Goal: Task Accomplishment & Management: Manage account settings

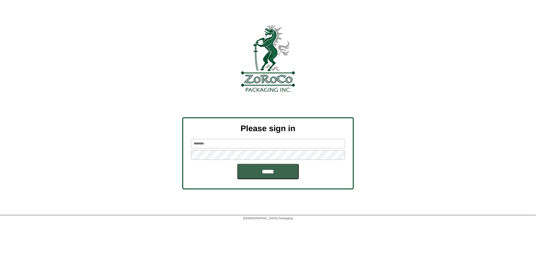
type input "*********"
drag, startPoint x: 0, startPoint y: 0, endPoint x: 250, endPoint y: 170, distance: 302.9
click at [250, 170] on input "*****" at bounding box center [268, 171] width 62 height 15
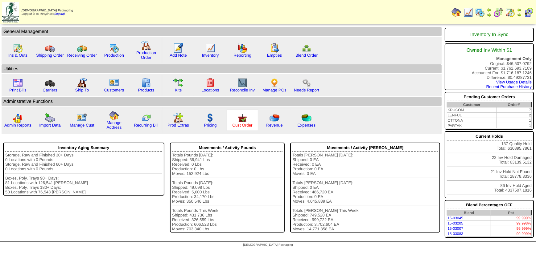
click at [247, 124] on link "Cust Order" at bounding box center [242, 125] width 20 height 5
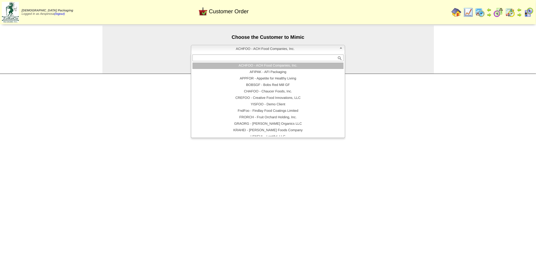
click at [266, 47] on span "ACHFOO - ACH Food Companies, Inc." at bounding box center [265, 48] width 143 height 7
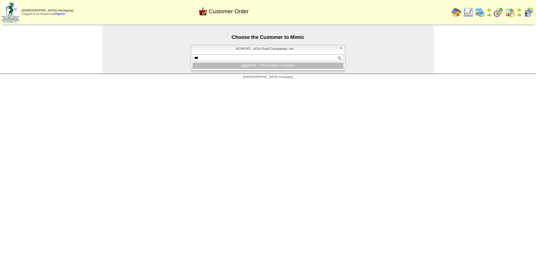
type input "***"
click at [279, 65] on li "KRU COM - The Krusteaz Company" at bounding box center [267, 66] width 151 height 6
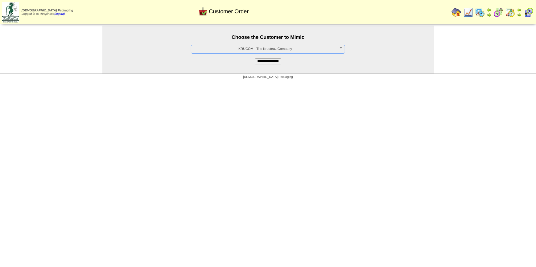
click at [277, 62] on input "**********" at bounding box center [268, 61] width 27 height 6
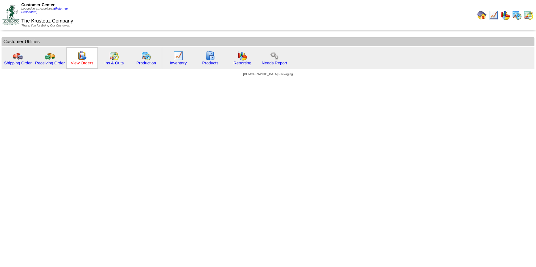
click at [88, 64] on link "View Orders" at bounding box center [82, 63] width 23 height 5
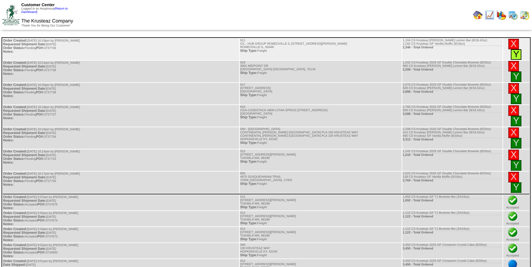
click at [519, 49] on link "Y" at bounding box center [516, 54] width 6 height 10
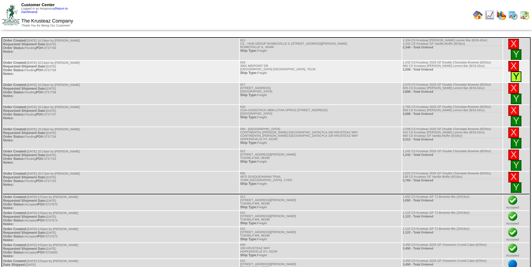
click at [519, 72] on link "Y" at bounding box center [516, 77] width 6 height 10
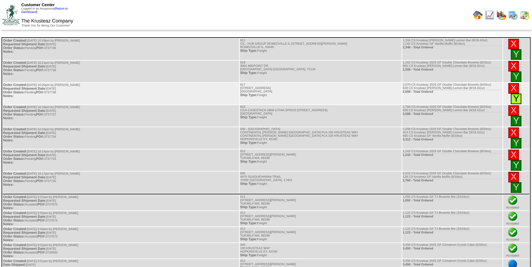
click at [519, 94] on link "Y" at bounding box center [516, 99] width 6 height 10
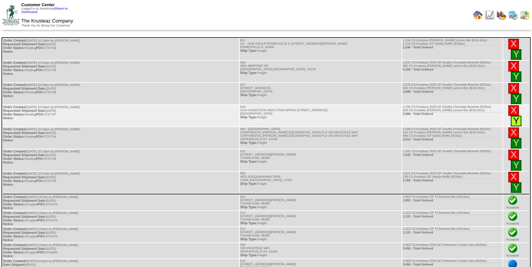
click at [519, 116] on link "Y" at bounding box center [516, 121] width 6 height 10
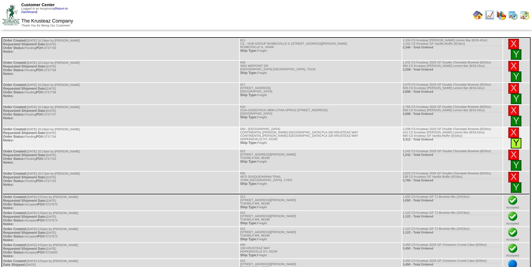
click at [519, 138] on link "Y" at bounding box center [516, 143] width 6 height 10
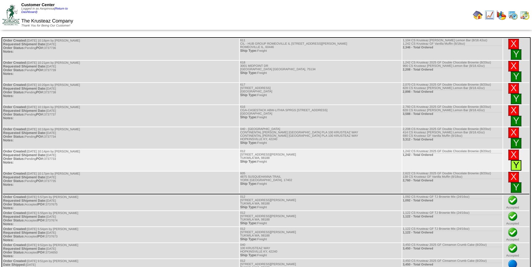
click at [519, 160] on link "Y" at bounding box center [516, 165] width 6 height 10
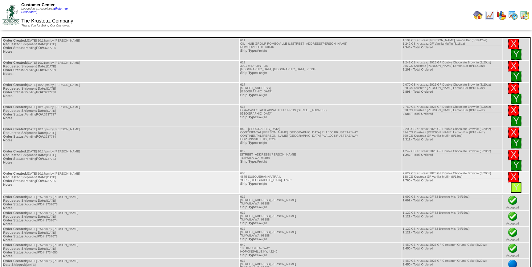
click at [520, 183] on div "Y" at bounding box center [516, 188] width 10 height 10
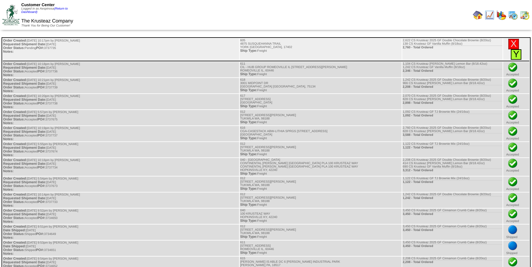
click at [519, 49] on link "Y" at bounding box center [516, 54] width 6 height 10
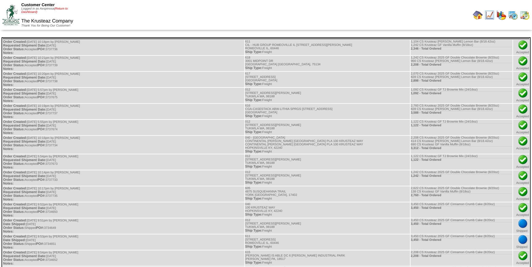
click at [62, 8] on link "(Return to Dashboard)" at bounding box center [44, 10] width 47 height 7
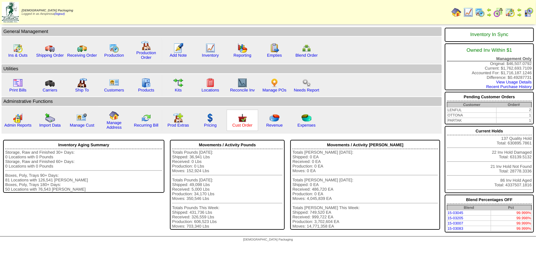
click at [238, 123] on link "Cust Order" at bounding box center [242, 125] width 20 height 5
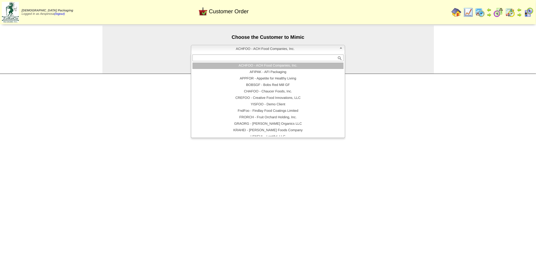
click at [238, 45] on span "ACHFOO - ACH Food Companies, Inc." at bounding box center [265, 48] width 143 height 7
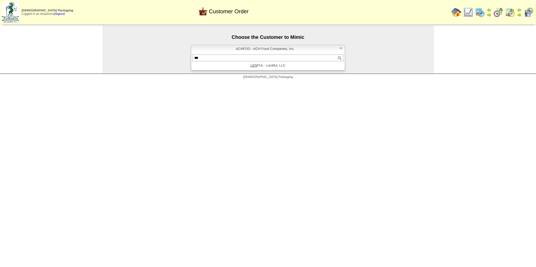
type input "***"
click at [276, 68] on li "LEN FUL - Lentiful, LLC" at bounding box center [267, 66] width 151 height 6
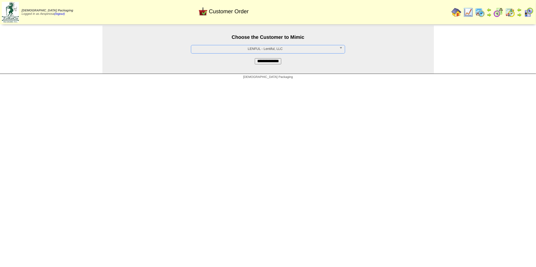
click at [257, 60] on input "**********" at bounding box center [268, 61] width 27 height 6
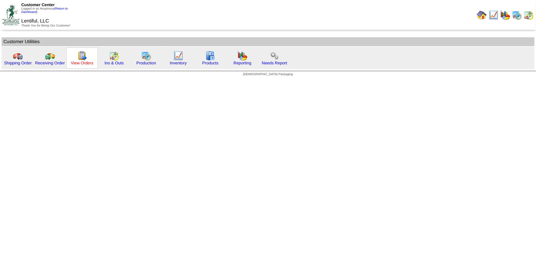
click at [91, 64] on link "View Orders" at bounding box center [82, 63] width 23 height 5
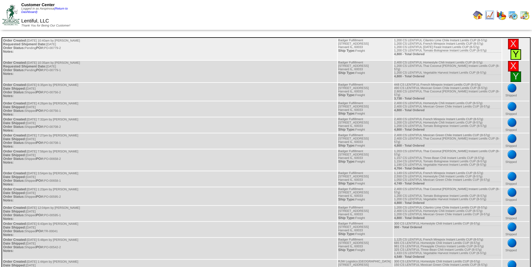
click at [519, 49] on link "Y" at bounding box center [516, 54] width 6 height 10
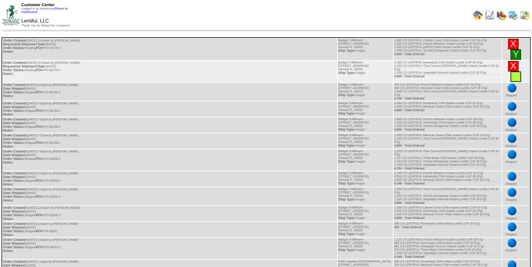
click at [520, 72] on div "Y" at bounding box center [515, 77] width 10 height 10
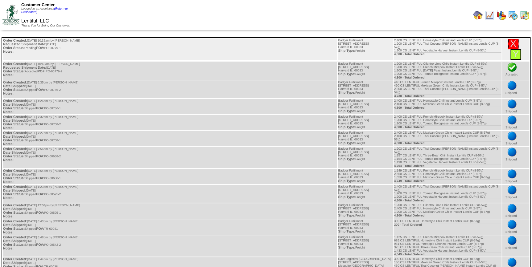
click at [519, 49] on div "Y" at bounding box center [515, 54] width 10 height 10
click at [519, 49] on link "Y" at bounding box center [516, 54] width 6 height 10
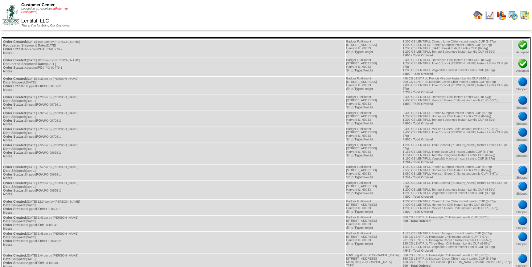
click at [60, 7] on link "(Return to Dashboard)" at bounding box center [44, 10] width 47 height 7
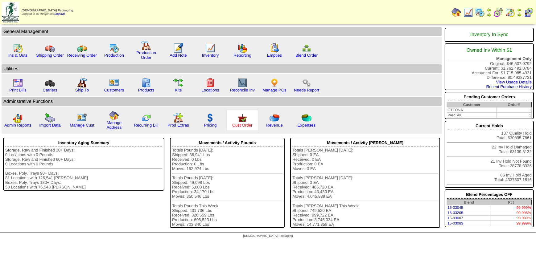
click at [243, 126] on link "Cust Order" at bounding box center [242, 125] width 20 height 5
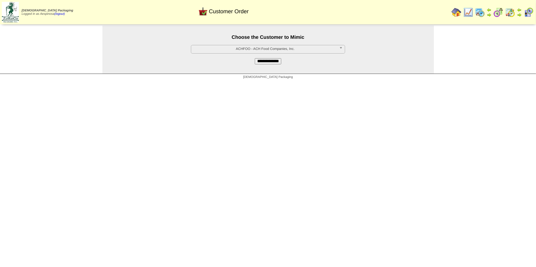
click at [273, 50] on span "ACHFOO - ACH Food Companies, Inc." at bounding box center [265, 48] width 143 height 7
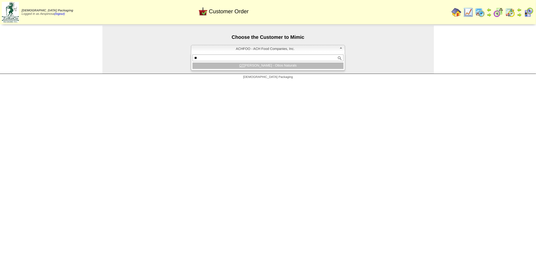
type input "**"
click at [266, 66] on li "OT [PERSON_NAME] - Ottos Naturals" at bounding box center [267, 66] width 151 height 6
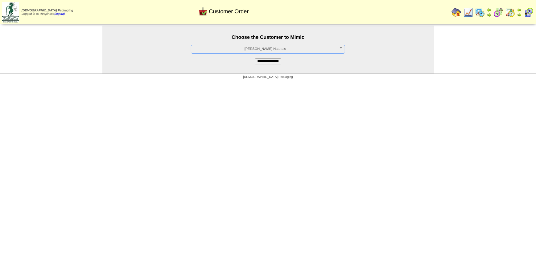
click at [267, 63] on input "**********" at bounding box center [268, 61] width 27 height 6
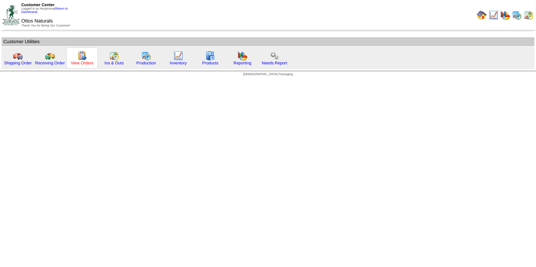
click at [83, 64] on link "View Orders" at bounding box center [82, 63] width 23 height 5
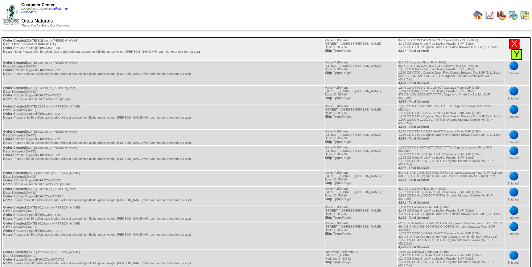
click at [516, 55] on link "Y" at bounding box center [517, 54] width 6 height 10
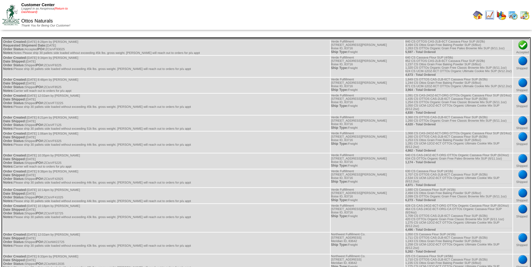
click at [61, 9] on link "(Return to Dashboard)" at bounding box center [44, 10] width 47 height 7
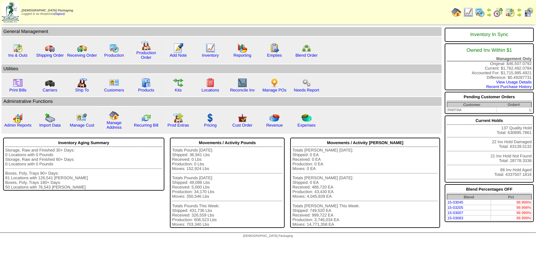
click at [529, 15] on img at bounding box center [529, 12] width 10 height 10
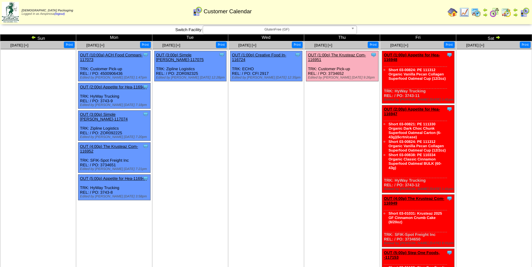
click at [277, 109] on ul "Clone Item OUT (1:00p) Creative Food In-116724 Creative Food Innovations, LLC S…" at bounding box center [266, 97] width 75 height 93
click at [289, 31] on span "GlutenFree (GF)" at bounding box center [276, 29] width 143 height 7
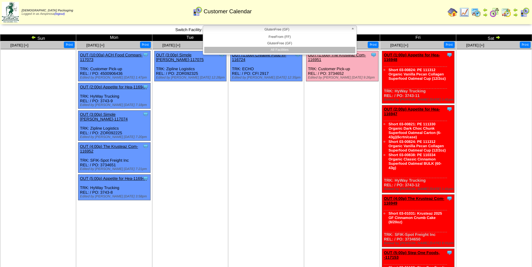
click at [280, 51] on li "All Facilities" at bounding box center [279, 50] width 151 height 6
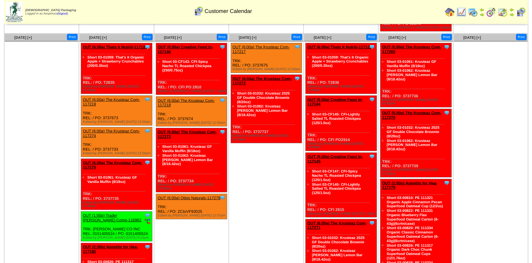
scroll to position [268, 0]
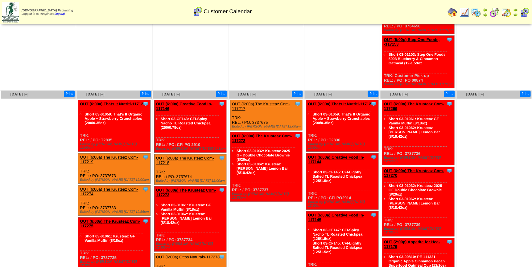
click at [111, 102] on link "OUT (6:00a) Thats It Nutriti-117126" at bounding box center [112, 104] width 65 height 5
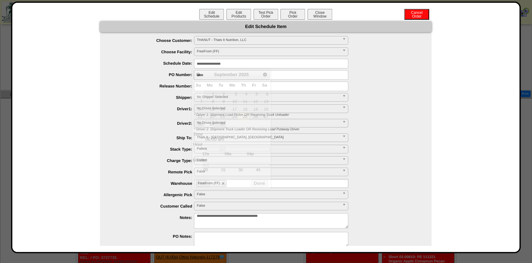
click at [215, 65] on input "**********" at bounding box center [271, 64] width 154 height 10
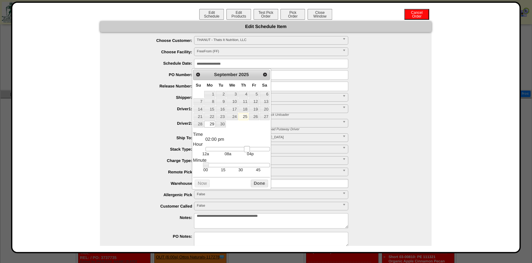
type input "**********"
drag, startPoint x: 225, startPoint y: 149, endPoint x: 250, endPoint y: 150, distance: 25.3
click at [250, 150] on link at bounding box center [248, 149] width 6 height 6
click at [258, 182] on button "Done" at bounding box center [259, 184] width 17 height 8
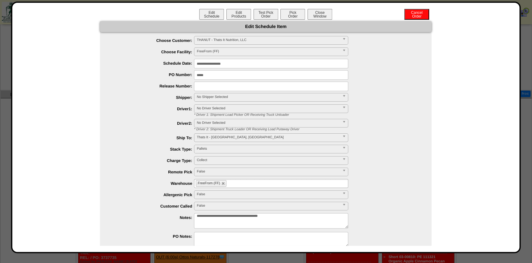
click at [226, 100] on span "No Shipper Selected" at bounding box center [268, 96] width 143 height 7
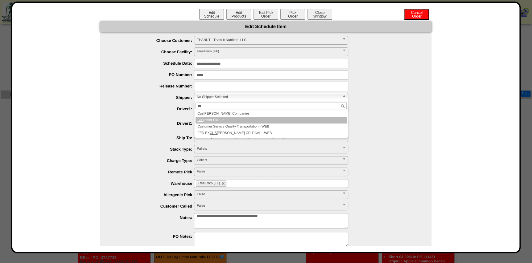
type input "***"
click at [228, 119] on li "Cus tomer Pick-up" at bounding box center [271, 120] width 151 height 6
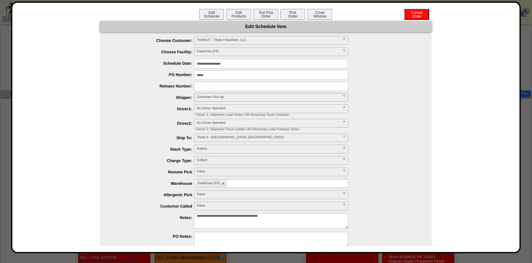
click at [236, 182] on ul "FreeFrom (FF)" at bounding box center [271, 183] width 154 height 9
type input "**"
click at [231, 191] on li "AF I2" at bounding box center [271, 191] width 154 height 6
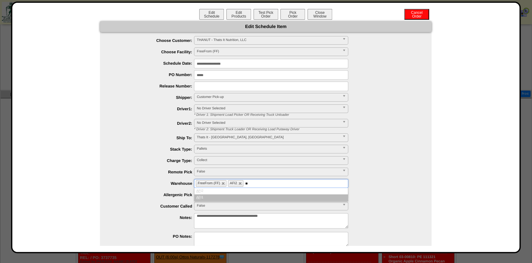
type input "**"
click at [228, 195] on li "AF I1" at bounding box center [271, 198] width 154 height 6
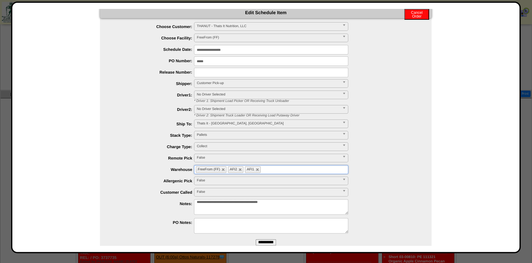
scroll to position [27, 0]
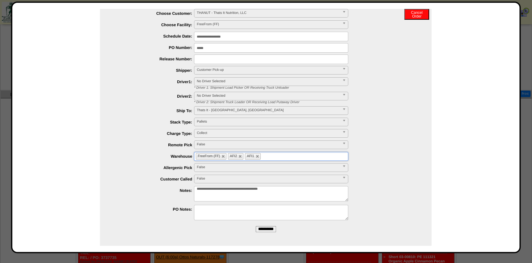
click at [263, 227] on input "**********" at bounding box center [266, 229] width 20 height 6
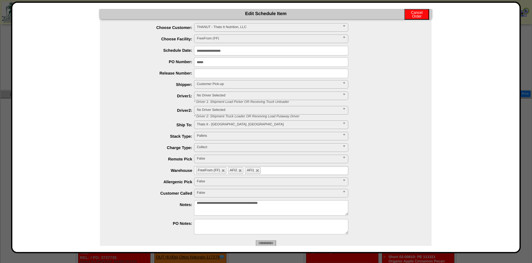
scroll to position [0, 0]
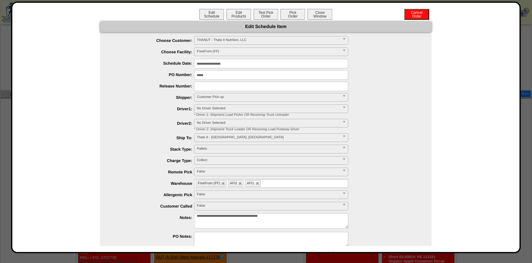
click at [317, 8] on div "**********" at bounding box center [266, 128] width 510 height 252
click at [320, 11] on button "Close Window" at bounding box center [320, 14] width 25 height 11
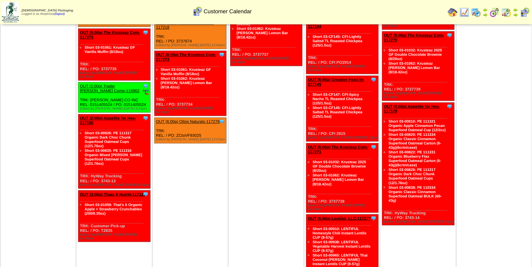
scroll to position [408, 0]
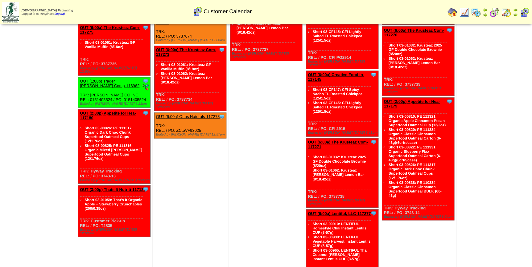
click at [262, 140] on td "Oct 01 [+] Print Clone Item OUT (6:00a) The Krusteaz Com-117217 The Krusteaz Co…" at bounding box center [266, 120] width 76 height 340
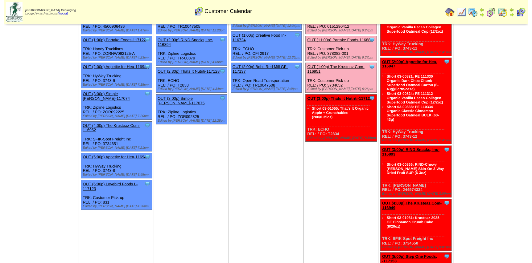
scroll to position [0, 0]
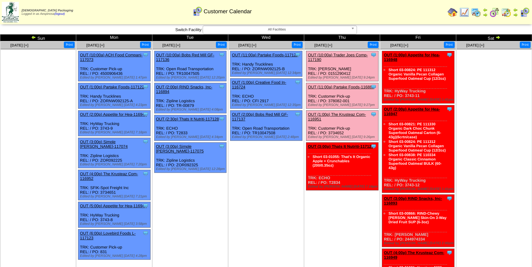
click at [336, 145] on link "OUT (3:00p) Thats It Nutriti-117127" at bounding box center [341, 146] width 66 height 5
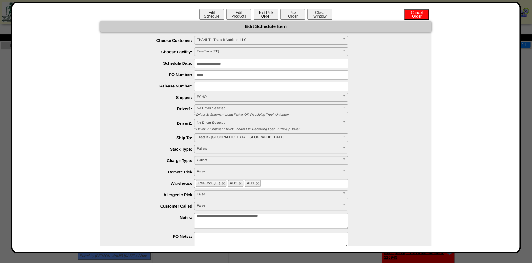
click at [267, 16] on button "Test Pick Order" at bounding box center [266, 14] width 25 height 11
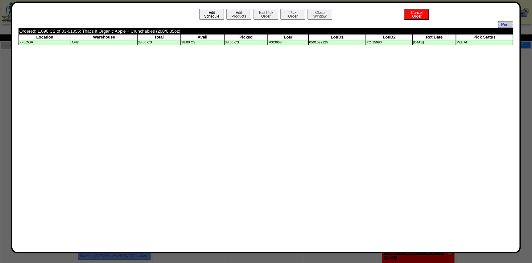
click at [209, 14] on button "Edit Schedule" at bounding box center [211, 14] width 25 height 11
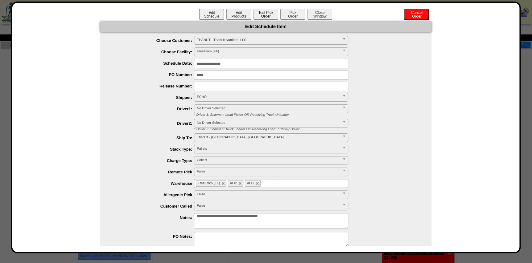
click at [263, 15] on button "Test Pick Order" at bounding box center [266, 14] width 25 height 11
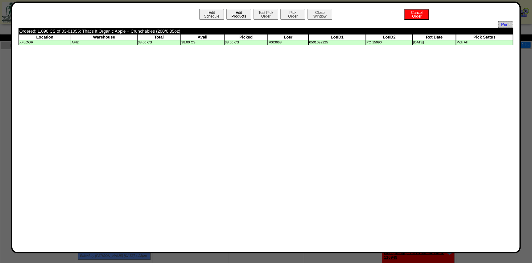
click at [243, 16] on button "Edit Products" at bounding box center [238, 14] width 25 height 11
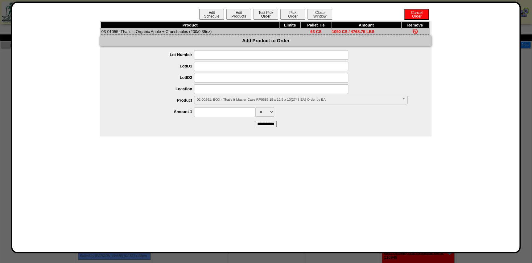
click at [262, 15] on button "Test Pick Order" at bounding box center [266, 14] width 25 height 11
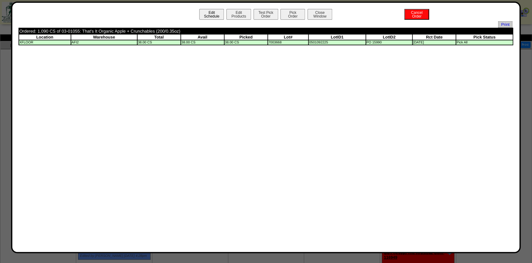
click at [205, 19] on button "Edit Schedule" at bounding box center [211, 14] width 25 height 11
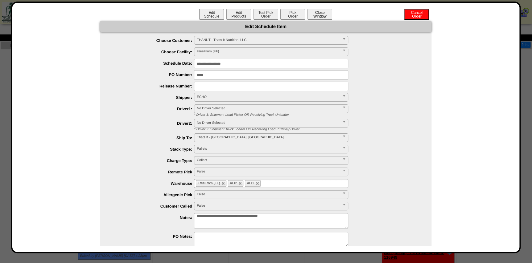
click at [317, 15] on button "Close Window" at bounding box center [320, 14] width 25 height 11
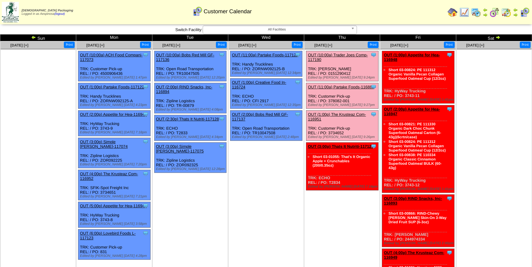
click at [479, 14] on img at bounding box center [476, 12] width 10 height 10
click at [249, 196] on td "Sep 24 [+] Print Clone Item OUT (11:00a) Partake Foods-117121 Partake Foods Sch…" at bounding box center [266, 199] width 76 height 317
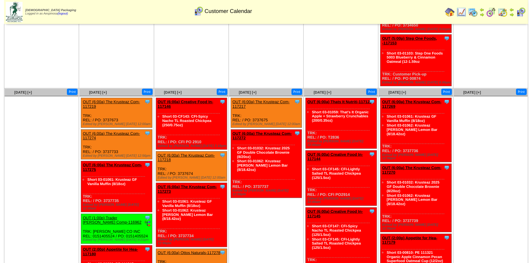
scroll to position [268, 0]
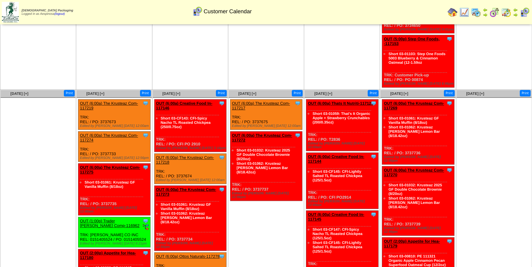
click at [336, 101] on link "OUT (6:00a) Thats It Nutriti-117125" at bounding box center [340, 103] width 65 height 5
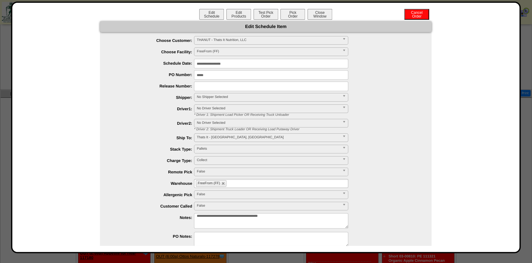
click at [217, 65] on input "**********" at bounding box center [271, 64] width 154 height 10
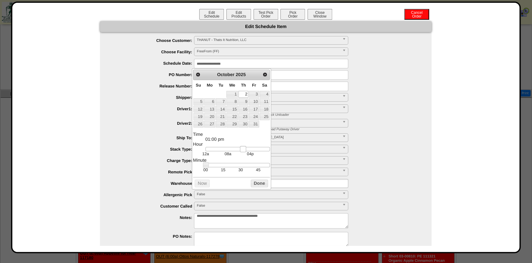
type input "**********"
drag, startPoint x: 225, startPoint y: 150, endPoint x: 247, endPoint y: 153, distance: 22.4
click at [247, 153] on dd "12a 08a 04p" at bounding box center [237, 152] width 64 height 10
click at [258, 181] on button "Done" at bounding box center [259, 184] width 17 height 8
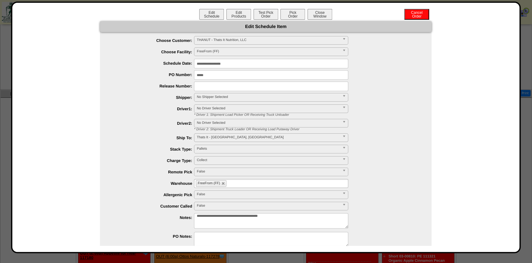
click at [222, 98] on span "No Shipper Selected" at bounding box center [268, 96] width 143 height 7
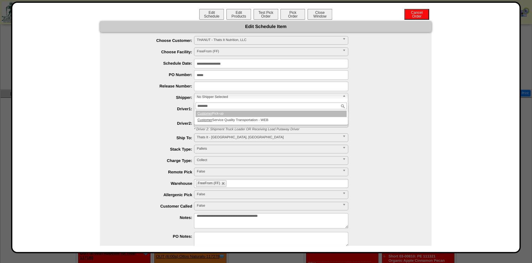
type input "********"
click at [240, 112] on li "Customer Pick-up" at bounding box center [271, 114] width 151 height 6
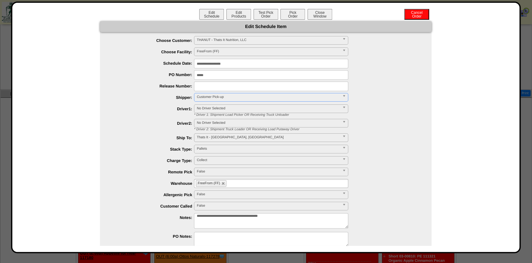
click at [254, 185] on ul "FreeFrom (FF)" at bounding box center [271, 183] width 154 height 9
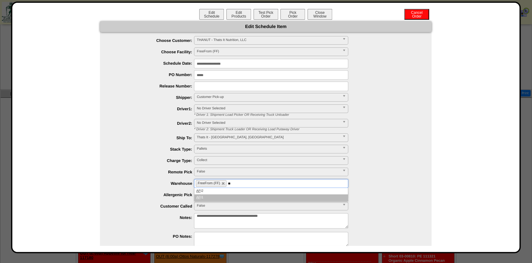
type input "**"
click at [238, 196] on li "AF I1" at bounding box center [271, 198] width 154 height 6
type input "**"
click at [238, 193] on li "AF I2" at bounding box center [271, 191] width 154 height 6
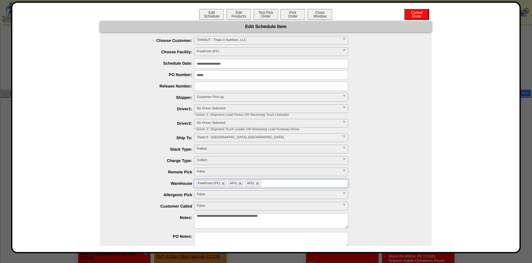
scroll to position [27, 0]
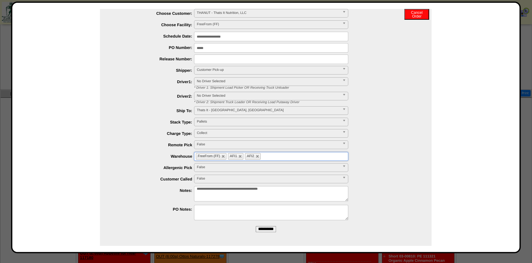
click at [264, 230] on input "**********" at bounding box center [266, 229] width 20 height 6
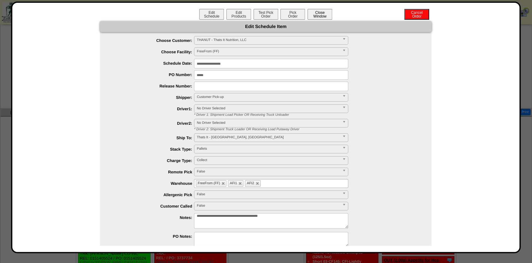
scroll to position [212, 0]
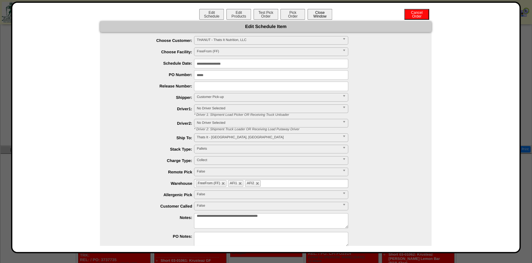
drag, startPoint x: 320, startPoint y: 14, endPoint x: 316, endPoint y: 13, distance: 3.2
click at [316, 13] on button "Close Window" at bounding box center [320, 14] width 25 height 11
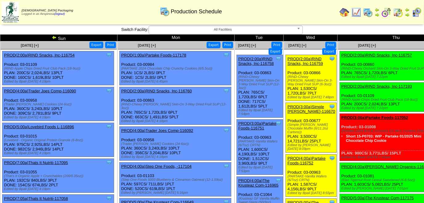
click at [252, 28] on span "All Facilities" at bounding box center [222, 29] width 143 height 7
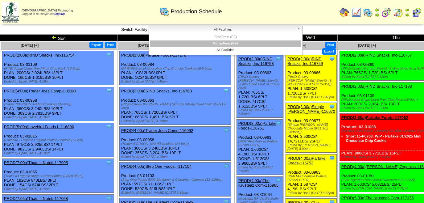
click at [244, 47] on li "All Facilities" at bounding box center [225, 50] width 151 height 6
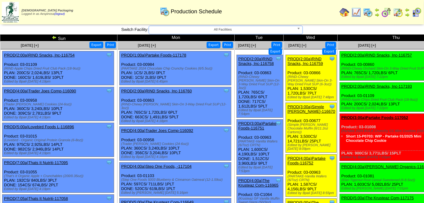
click at [248, 29] on span "All Facilities" at bounding box center [222, 29] width 143 height 7
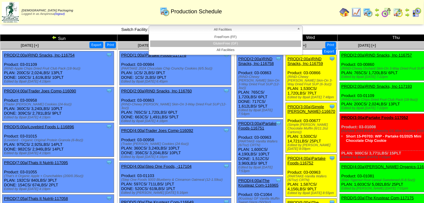
click at [246, 43] on li "GlutenFree (GF)" at bounding box center [225, 43] width 151 height 6
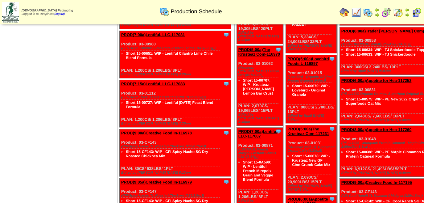
scroll to position [981, 0]
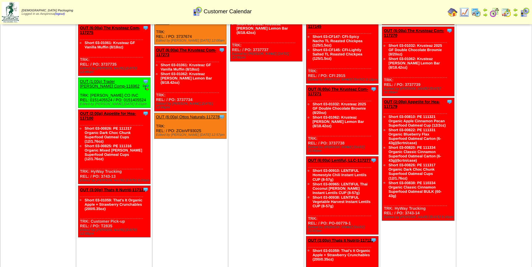
scroll to position [408, 0]
click at [258, 151] on td "[DATE] [+] Print Clone Item OUT (6:00a) The Krusteaz Com-117217 The Krusteaz Co…" at bounding box center [266, 118] width 76 height 337
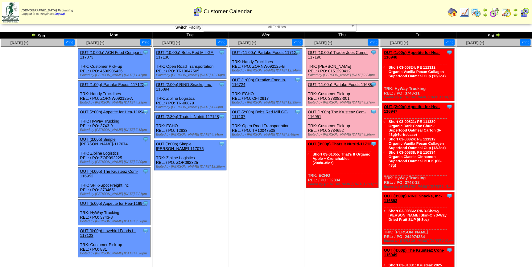
scroll to position [0, 0]
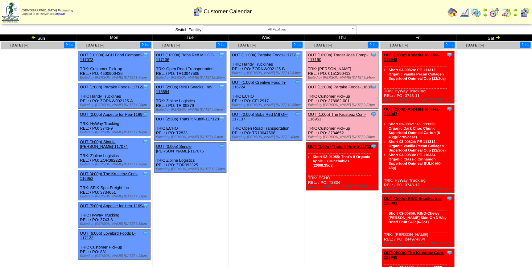
click at [498, 36] on img at bounding box center [497, 37] width 5 height 5
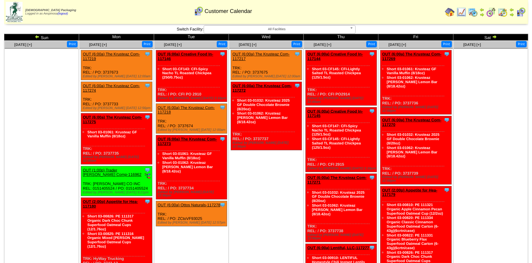
scroll to position [285, 0]
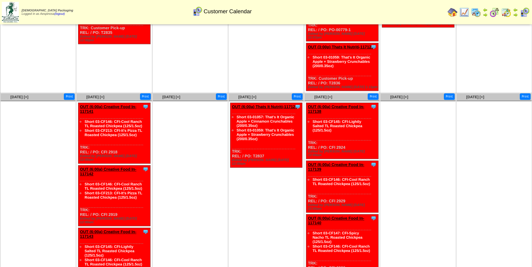
click at [268, 103] on div "Clone Item OUT (6:00a) Thats It Nutriti-117124 Thats It Nutrition, LLC Schedule…" at bounding box center [266, 135] width 72 height 65
click at [267, 105] on link "OUT (6:00a) Thats It Nutriti-117124" at bounding box center [264, 107] width 65 height 5
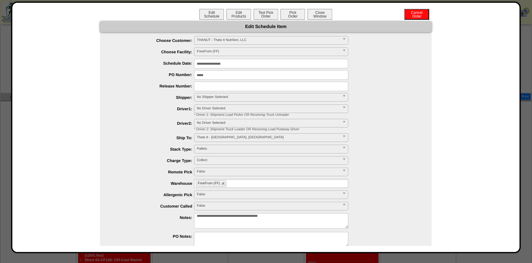
click at [230, 59] on input "**********" at bounding box center [271, 64] width 154 height 10
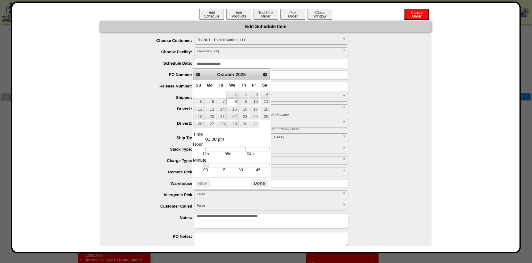
type input "**********"
drag, startPoint x: 224, startPoint y: 149, endPoint x: 249, endPoint y: 155, distance: 25.9
click at [249, 155] on dd "12a 08a 04p" at bounding box center [237, 152] width 64 height 10
click at [256, 185] on button "Done" at bounding box center [259, 184] width 17 height 8
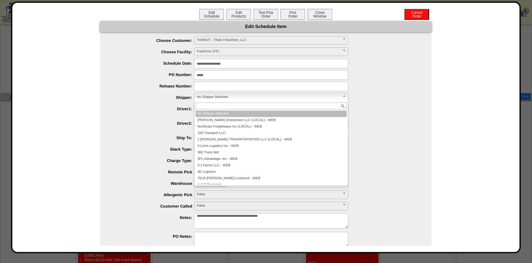
click at [228, 99] on span "No Shipper Selected" at bounding box center [268, 96] width 143 height 7
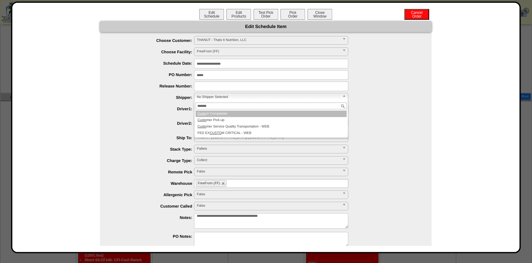
type input "********"
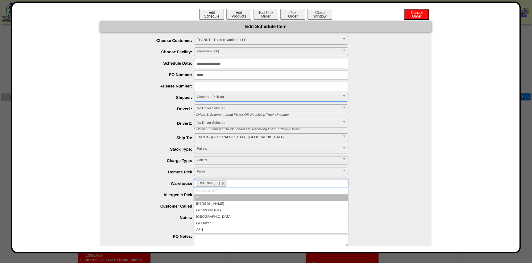
click at [245, 182] on ul "FreeFrom (FF)" at bounding box center [271, 183] width 154 height 9
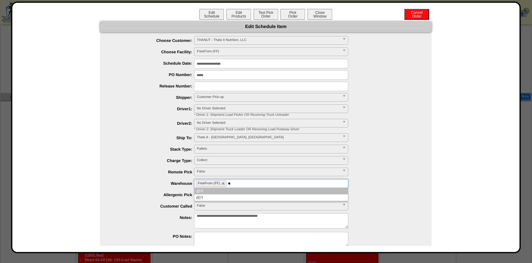
type input "**"
click at [225, 195] on li "AF I1" at bounding box center [271, 198] width 154 height 6
type input "**"
click at [225, 191] on li "AF I2" at bounding box center [271, 191] width 154 height 6
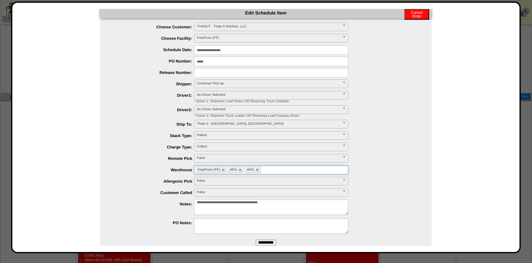
scroll to position [27, 0]
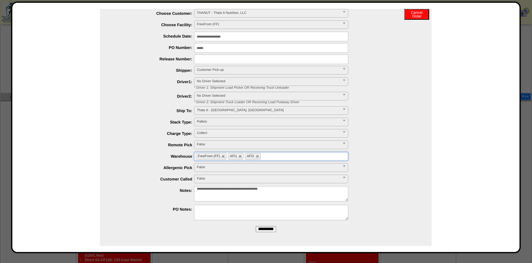
click at [259, 230] on input "**********" at bounding box center [266, 229] width 20 height 6
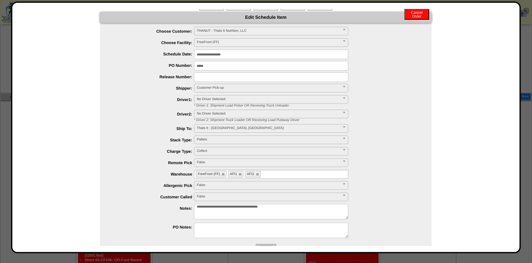
scroll to position [0, 0]
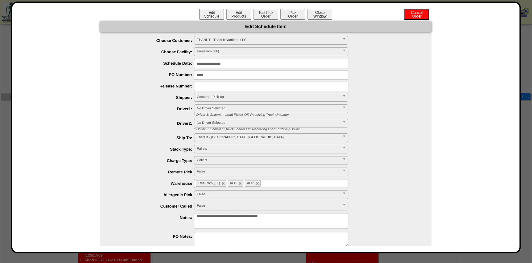
click at [323, 18] on button "Close Window" at bounding box center [320, 14] width 25 height 11
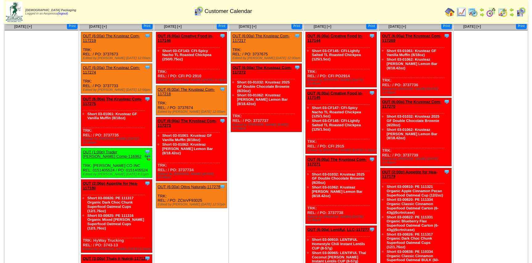
scroll to position [234, 0]
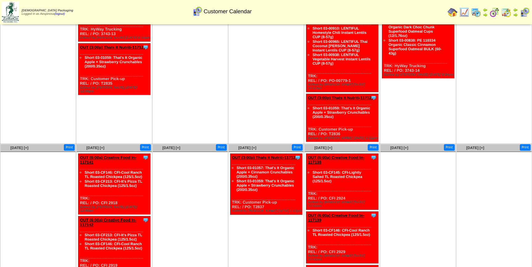
click at [271, 155] on link "OUT (3:00p) Thats It Nutriti-117124" at bounding box center [265, 157] width 66 height 5
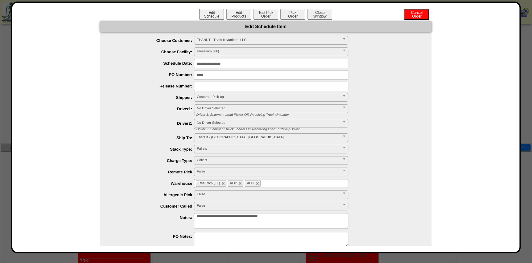
click at [234, 62] on input "**********" at bounding box center [271, 64] width 154 height 10
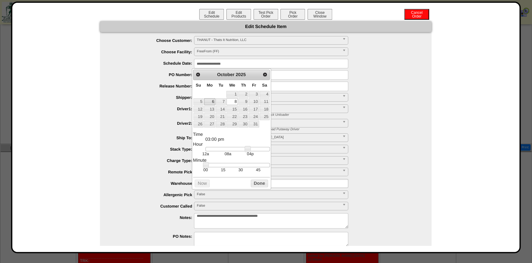
click at [201, 99] on link "5" at bounding box center [198, 101] width 10 height 7
type input "**********"
click at [260, 184] on button "Done" at bounding box center [259, 184] width 17 height 8
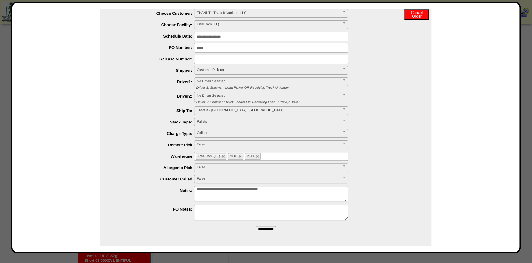
scroll to position [377, 0]
drag, startPoint x: 266, startPoint y: 228, endPoint x: 304, endPoint y: 33, distance: 198.7
click at [266, 228] on input "**********" at bounding box center [266, 229] width 20 height 6
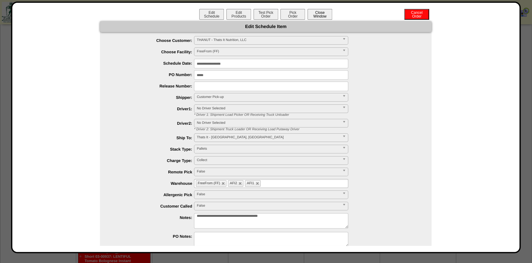
scroll to position [0, 0]
click at [323, 15] on button "Close Window" at bounding box center [320, 14] width 25 height 11
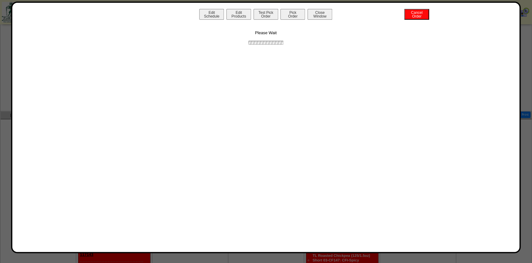
scroll to position [265, 0]
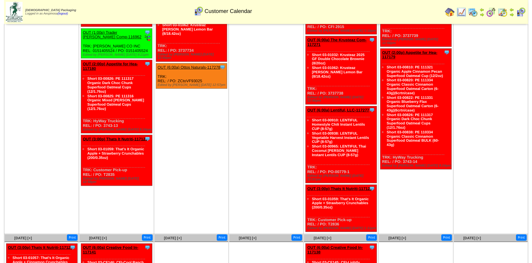
scroll to position [168, 0]
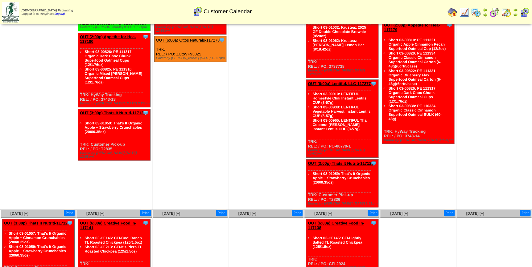
click at [34, 221] on link "OUT (3:00p) Thats It Nutriti-117124" at bounding box center [37, 223] width 66 height 5
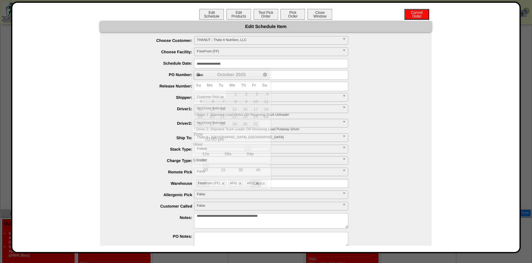
click at [229, 64] on input "**********" at bounding box center [271, 64] width 154 height 10
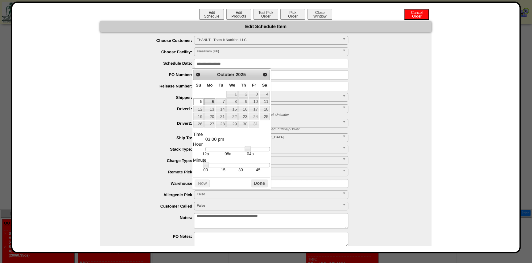
click at [213, 100] on link "6" at bounding box center [209, 101] width 11 height 7
type input "**********"
click at [261, 183] on button "Done" at bounding box center [259, 184] width 17 height 8
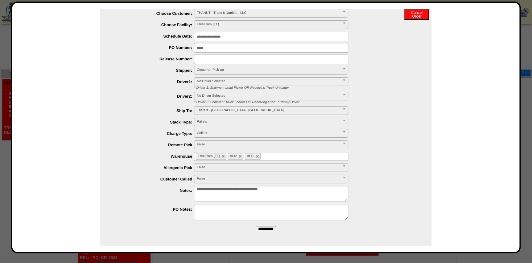
scroll to position [9, 0]
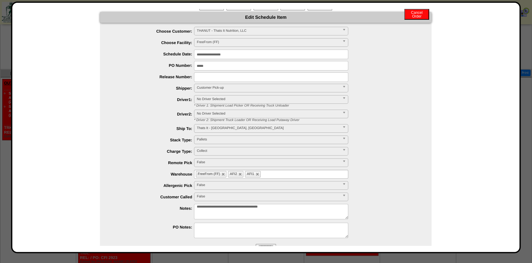
click at [257, 227] on div at bounding box center [271, 231] width 319 height 17
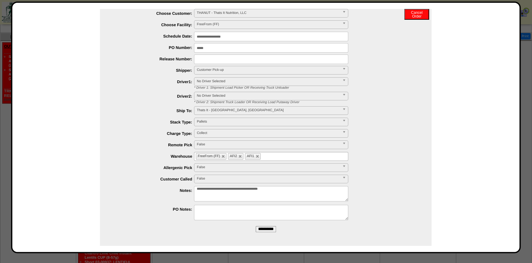
scroll to position [377, 0]
click at [266, 227] on input "**********" at bounding box center [266, 229] width 20 height 6
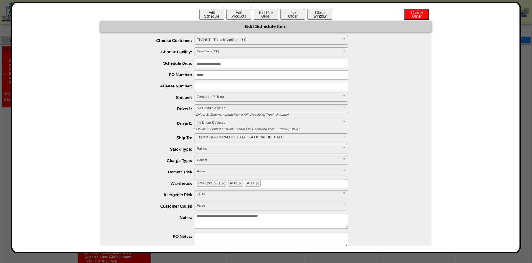
scroll to position [321, 0]
click at [312, 13] on button "Close Window" at bounding box center [320, 14] width 25 height 11
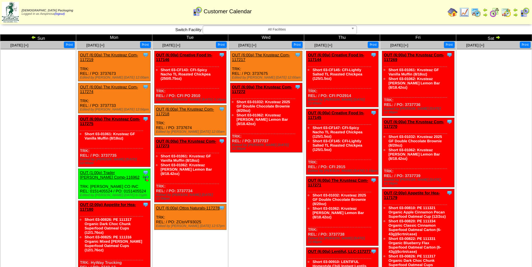
click at [32, 36] on img at bounding box center [33, 37] width 5 height 5
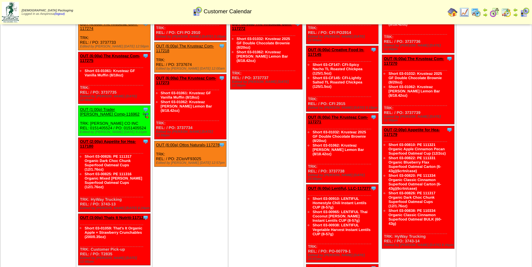
scroll to position [359, 0]
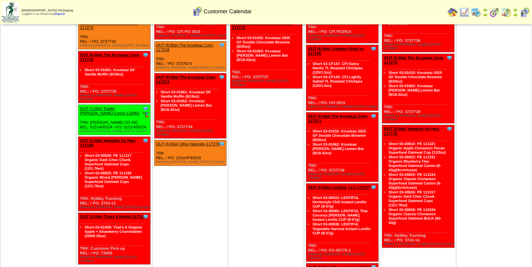
drag, startPoint x: 277, startPoint y: 142, endPoint x: 280, endPoint y: 140, distance: 3.4
click at [277, 142] on td "[DATE] [+] Print Clone Item OUT (6:00a) The Krusteaz Com-117217 The Krusteaz Co…" at bounding box center [266, 145] width 76 height 337
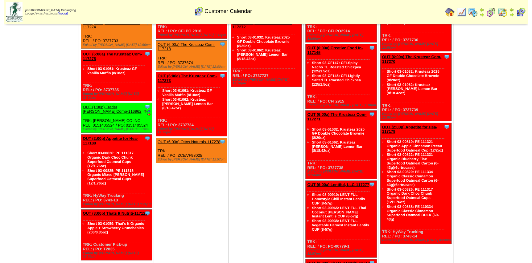
scroll to position [0, 0]
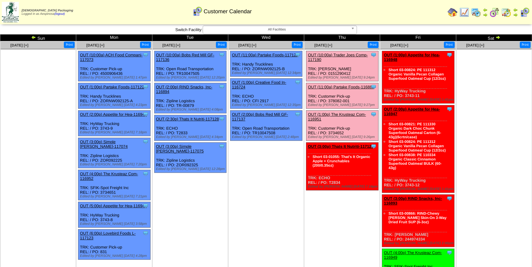
click at [276, 169] on td "[DATE] [+] Print Clone Item OUT (11:00a) Partake Foods-117121 Partake Foods Sch…" at bounding box center [266, 188] width 76 height 295
click at [231, 216] on td "[DATE] [+] Print Clone Item OUT (11:00a) Partake Foods-117121 Partake Foods Sch…" at bounding box center [266, 188] width 76 height 295
click at [338, 86] on link "OUT (11:00a) Partake Foods-116883" at bounding box center [341, 87] width 66 height 5
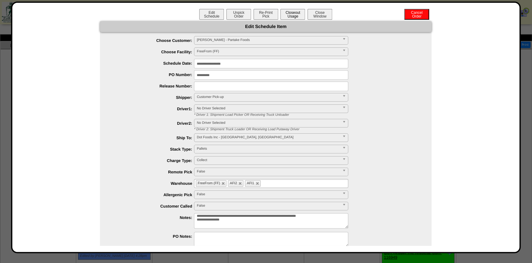
click at [299, 15] on button "Closeout Usage" at bounding box center [292, 14] width 25 height 11
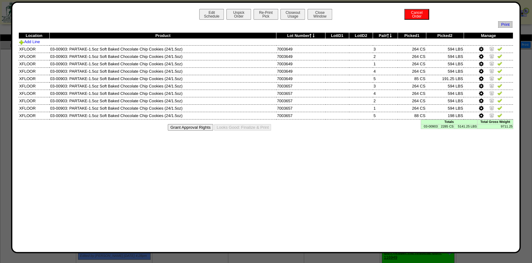
drag, startPoint x: 451, startPoint y: 127, endPoint x: 451, endPoint y: 123, distance: 4.3
click at [451, 127] on td "2285 CS" at bounding box center [446, 126] width 16 height 5
click at [327, 17] on button "Close Window" at bounding box center [320, 14] width 25 height 11
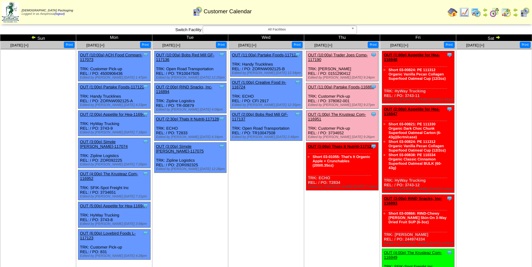
click at [477, 13] on img at bounding box center [476, 12] width 10 height 10
click at [344, 144] on link "OUT (3:00p) Thats It Nutriti-117127" at bounding box center [341, 146] width 66 height 5
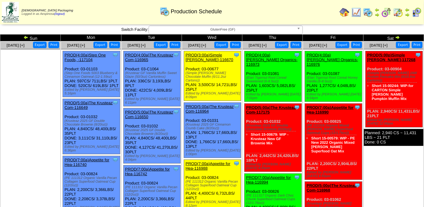
click at [46, 74] on ul at bounding box center [31, 95] width 60 height 93
click at [26, 38] on img at bounding box center [25, 37] width 5 height 5
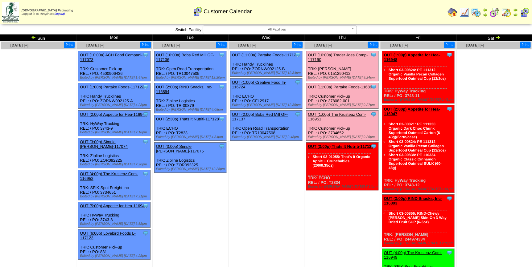
click at [353, 146] on link "OUT (3:00p) Thats It Nutriti-117127" at bounding box center [341, 146] width 66 height 5
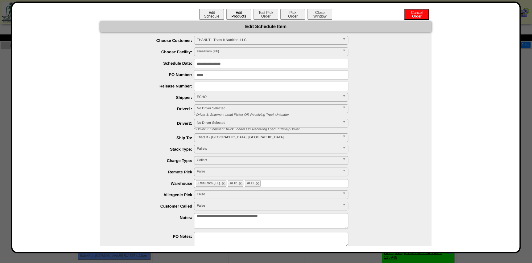
click at [237, 15] on button "Edit Products" at bounding box center [238, 14] width 25 height 11
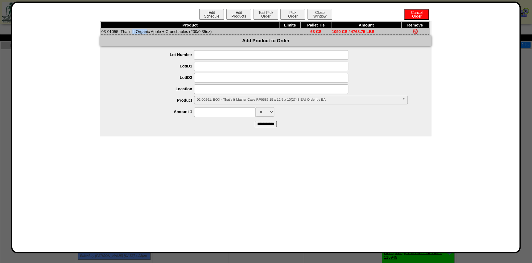
drag, startPoint x: 118, startPoint y: 33, endPoint x: 101, endPoint y: 34, distance: 17.0
click at [101, 34] on td "03-01055: That's It Organic Apple + Crunchables (200/0.35oz)" at bounding box center [190, 31] width 179 height 6
copy td "03-01055"
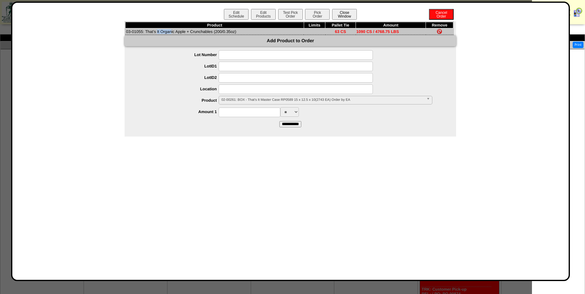
click at [347, 14] on button "Close Window" at bounding box center [344, 14] width 25 height 11
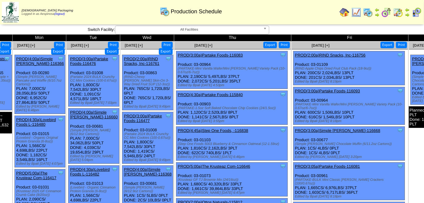
scroll to position [0, 35]
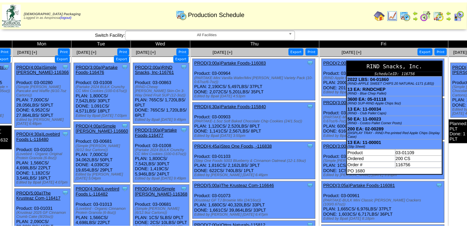
scroll to position [0, 0]
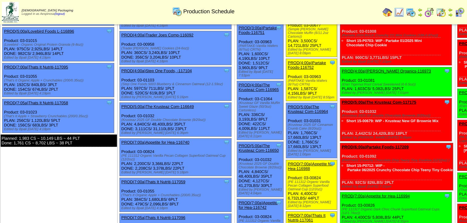
scroll to position [93, 0]
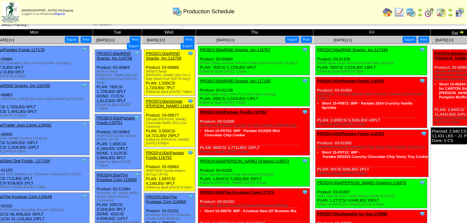
scroll to position [0, 142]
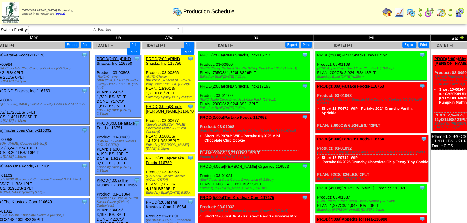
click at [132, 32] on span "All Facilities" at bounding box center [102, 29] width 143 height 7
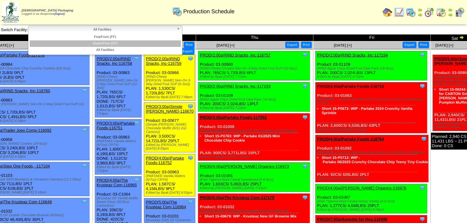
click at [129, 44] on li "GlutenFree (GF)" at bounding box center [105, 43] width 151 height 6
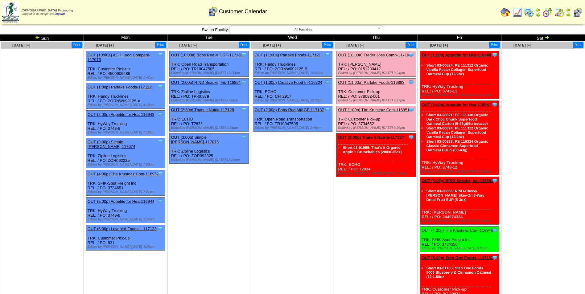
click at [311, 24] on table "Zoroco Packaging Logged in as Aespinosa (logout) Print All" at bounding box center [292, 12] width 585 height 24
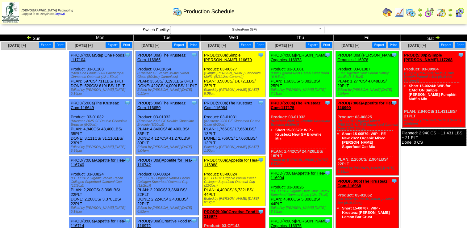
click at [438, 37] on img at bounding box center [437, 37] width 5 height 5
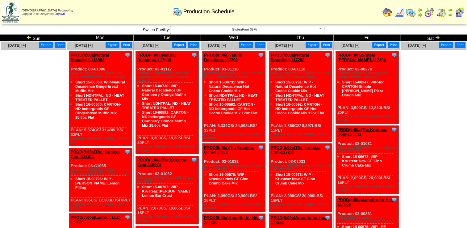
click at [163, 55] on link "PROD(4:00a)Natural Decadenc-117009" at bounding box center [156, 57] width 38 height 9
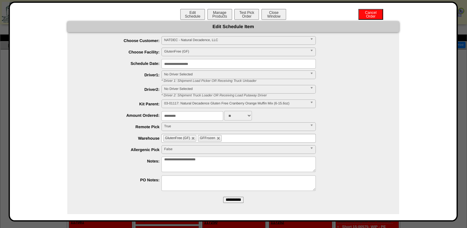
click at [217, 163] on textarea "**********" at bounding box center [238, 163] width 154 height 15
drag, startPoint x: 190, startPoint y: 160, endPoint x: 182, endPoint y: 162, distance: 8.0
click at [182, 162] on textarea "**********" at bounding box center [238, 163] width 154 height 15
click at [206, 163] on textarea "**********" at bounding box center [238, 163] width 154 height 15
type textarea "**********"
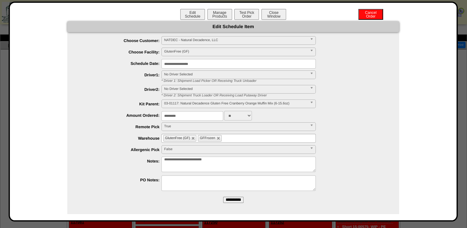
click at [227, 199] on input "**********" at bounding box center [233, 199] width 20 height 6
click at [280, 12] on button "Close Window" at bounding box center [273, 14] width 25 height 11
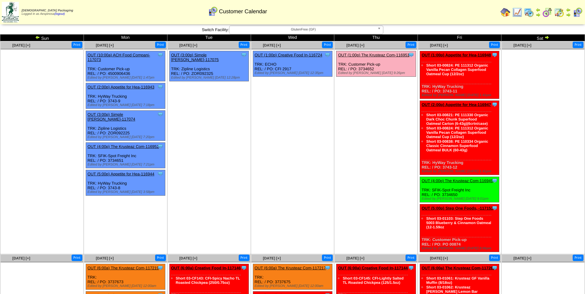
click at [337, 33] on link "GlutenFree (GF)" at bounding box center [306, 30] width 154 height 9
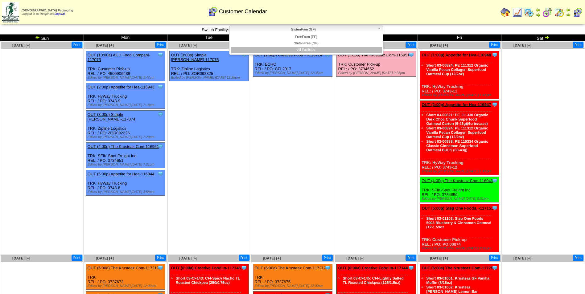
click at [330, 48] on li "All Facilities" at bounding box center [306, 50] width 151 height 6
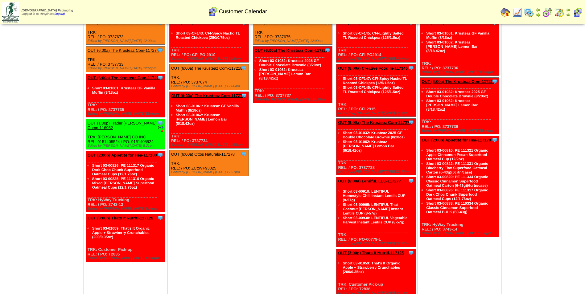
scroll to position [304, 0]
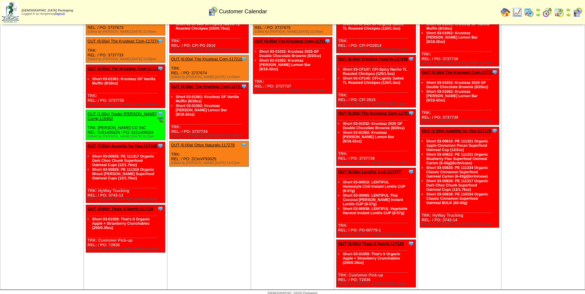
click at [579, 14] on img at bounding box center [578, 12] width 10 height 10
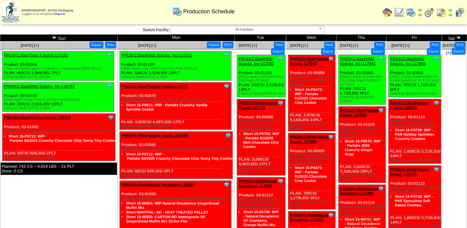
click at [304, 30] on span "All Facilities" at bounding box center [244, 29] width 143 height 7
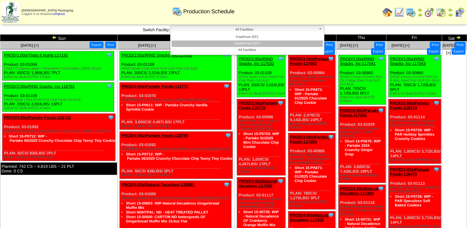
click at [273, 43] on li "GlutenFree (GF)" at bounding box center [246, 43] width 151 height 6
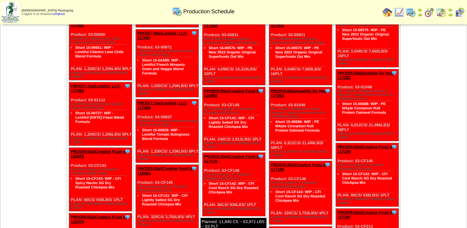
scroll to position [216, 0]
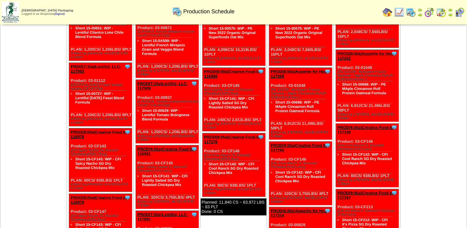
drag, startPoint x: 319, startPoint y: 101, endPoint x: 272, endPoint y: 92, distance: 48.3
click at [275, 100] on li "Short 15-00688: WIP - PE MAple Cinnamon Roll Protein Oatmeal Formula" at bounding box center [300, 106] width 51 height 13
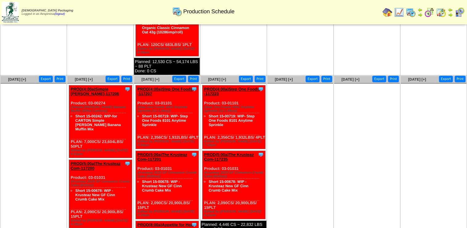
scroll to position [721, 0]
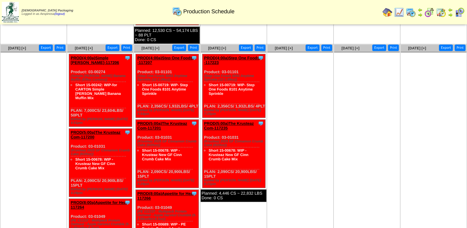
click at [25, 101] on ul at bounding box center [34, 98] width 66 height 93
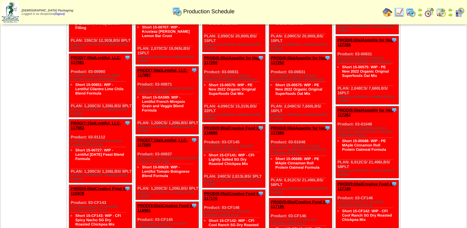
scroll to position [0, 0]
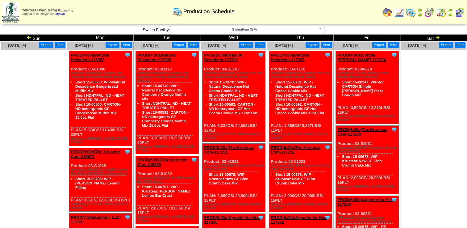
click at [27, 37] on img at bounding box center [29, 37] width 5 height 5
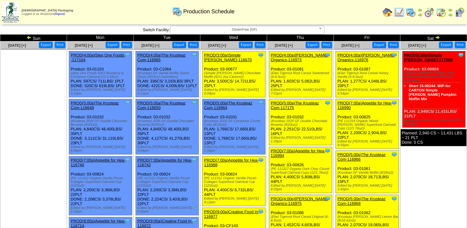
click at [27, 38] on img at bounding box center [29, 37] width 5 height 5
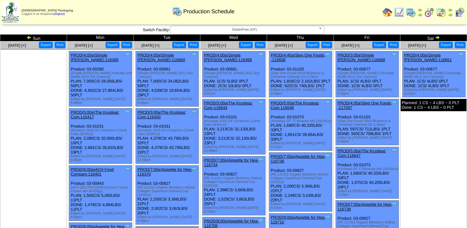
click at [28, 39] on img at bounding box center [29, 37] width 5 height 5
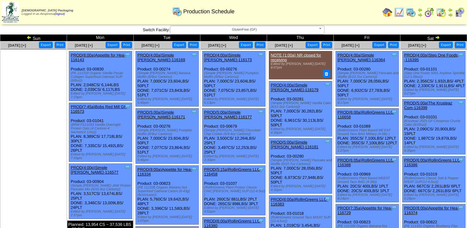
click at [439, 37] on img at bounding box center [437, 37] width 5 height 5
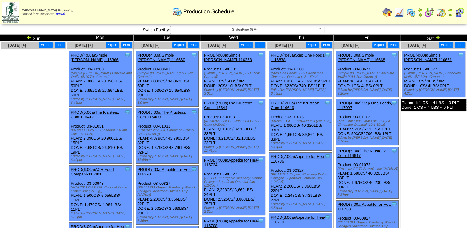
click at [439, 37] on img at bounding box center [437, 37] width 5 height 5
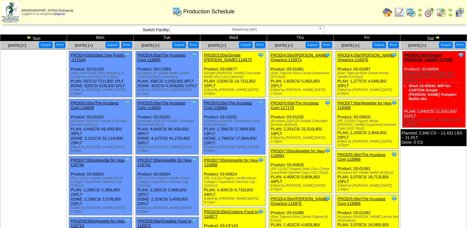
click at [439, 37] on img at bounding box center [437, 37] width 5 height 5
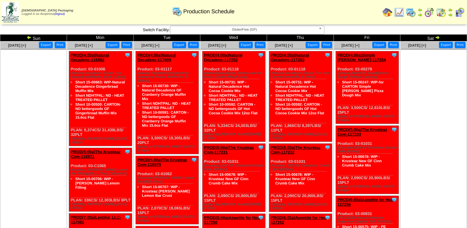
drag, startPoint x: 89, startPoint y: 134, endPoint x: 70, endPoint y: 70, distance: 66.8
click at [70, 70] on div "Clone Item PROD(4:00a)Natural Decadenc-116982 Natural Decadence, LLC ScheduleID…" at bounding box center [100, 98] width 63 height 95
copy div "Product: 03-01006 (Natural Decadence Gluten Free Gingerbread Muffin Mix(6-15.6o…"
drag, startPoint x: 387, startPoint y: 12, endPoint x: 328, endPoint y: 33, distance: 63.1
click at [387, 12] on img at bounding box center [387, 12] width 10 height 10
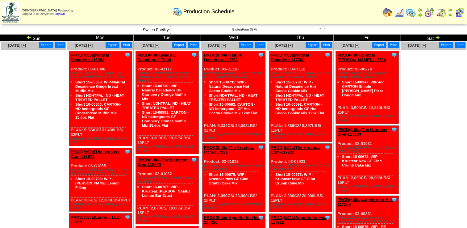
click at [165, 143] on div "Clone Item PROD(4:00a)Natural Decadenc-117009 Natural Decadence, LLC ScheduleID…" at bounding box center [167, 102] width 63 height 103
drag, startPoint x: 151, startPoint y: 143, endPoint x: 138, endPoint y: 69, distance: 75.8
click at [138, 69] on div "Clone Item PROD(4:00a)Natural Decadenc-117009 Natural Decadence, LLC ScheduleID…" at bounding box center [167, 102] width 63 height 103
copy div "Product: 03-01117 (Natural Decadence Gluten Free Cranberry Orange Muffin Mix (6…"
click at [237, 126] on div "Clone Item PROD(4:00a)Natural Decadenc-117202 Natural Decadence, LLC ScheduleID…" at bounding box center [233, 96] width 63 height 90
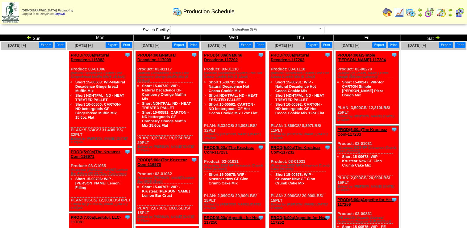
drag, startPoint x: 224, startPoint y: 126, endPoint x: 202, endPoint y: 117, distance: 23.9
click at [202, 117] on div "Clone Item PROD(4:00a)Natural Decadenc-117202 Natural Decadence, LLC ScheduleID…" at bounding box center [233, 96] width 63 height 90
click at [226, 126] on div "Clone Item PROD(4:00a)Natural Decadenc-117202 Natural Decadence, LLC ScheduleID…" at bounding box center [233, 96] width 63 height 90
drag, startPoint x: 220, startPoint y: 128, endPoint x: 205, endPoint y: 71, distance: 59.3
click at [205, 71] on div "Clone Item PROD(4:00a)Natural Decadenc-117202 Natural Decadence, LLC ScheduleID…" at bounding box center [233, 96] width 63 height 90
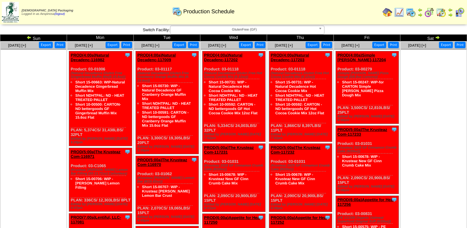
copy div "Product: 03-01118 (Natural Decadence Gluten Free Hot Cocoa Cookie Mix (6-12oz))…"
drag, startPoint x: 285, startPoint y: 129, endPoint x: 271, endPoint y: 68, distance: 61.8
click at [271, 68] on div "Clone Item PROD(4:00a)Natural Decadenc-117203 Natural Decadence, LLC ScheduleID…" at bounding box center [300, 96] width 63 height 90
copy div "Product: 03-01118 (Natural Decadence Gluten Free Hot Cocoa Cookie Mix (6-12oz))…"
click at [362, 108] on div "Clone Item PROD(4:00a)Simple Mills-117204 Simple Mills ScheduleID: 117204 12810…" at bounding box center [367, 87] width 63 height 72
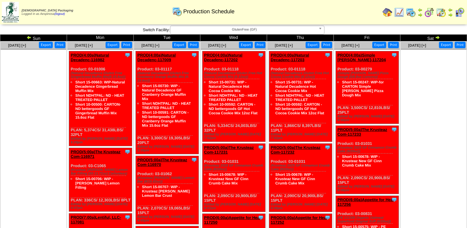
drag, startPoint x: 349, startPoint y: 108, endPoint x: 336, endPoint y: 70, distance: 40.3
click at [336, 70] on div "Clone Item PROD(4:00a)Simple Mills-117204 Simple Mills ScheduleID: 117204 12810…" at bounding box center [367, 87] width 63 height 72
copy div "Product: 03-00279 (Simple Mills Pizza Dough (6/9.8oz Cartons)) Short 15-00247: …"
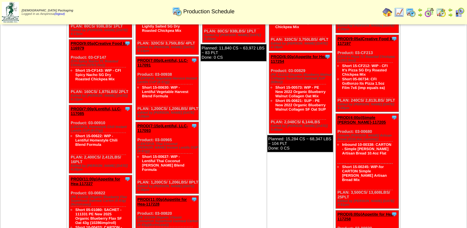
scroll to position [370, 0]
drag, startPoint x: 350, startPoint y: 164, endPoint x: 338, endPoint y: 105, distance: 61.1
click at [338, 113] on div "Clone Item PROD(4:00p)Simple Mills-117205 Simple Mills ScheduleID: 117205 13608…" at bounding box center [367, 160] width 63 height 95
copy div "Product: 03-00680 (Simple Mills Artisan Bread (6/10.4oz Cartons)) Inbound 10-00…"
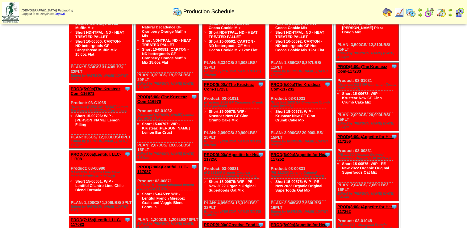
scroll to position [62, 0]
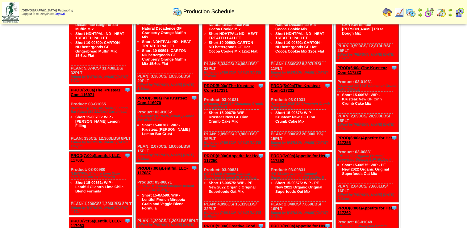
drag, startPoint x: 83, startPoint y: 140, endPoint x: 70, endPoint y: 101, distance: 41.3
click at [70, 101] on div "Clone Item PROD(5:00a)The Krusteaz Com-116971 The Krusteaz Company ScheduleID: …" at bounding box center [100, 118] width 63 height 64
copy div "Product: 03-C1065 (Krusteaz GF Meyer Lemon Bar Filling (50-11.72oz) Cartonless)…"
drag, startPoint x: 152, startPoint y: 147, endPoint x: 137, endPoint y: 109, distance: 41.0
click at [137, 109] on div "Clone Item PROD(5:00a)The Krusteaz Com-116970 The Krusteaz Company ScheduleID: …" at bounding box center [167, 128] width 63 height 68
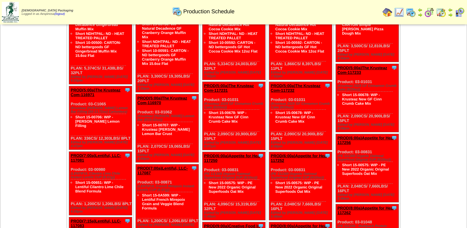
copy div "Product: 03-01062 (Krusteaz GF Meyer Lemon Bar (8/18.42oz)) Short 15-00707: WIP…"
drag, startPoint x: 223, startPoint y: 135, endPoint x: 204, endPoint y: 96, distance: 43.7
click at [204, 96] on div "Clone Item PROD(5:00a)The Krusteaz Com-117231 The Krusteaz Company ScheduleID: …" at bounding box center [233, 116] width 63 height 68
copy div "Product: 03-01031 (Krusteaz 2025 GF Cinnamon Crumb Cake (8/20oz)) Short 15-0067…"
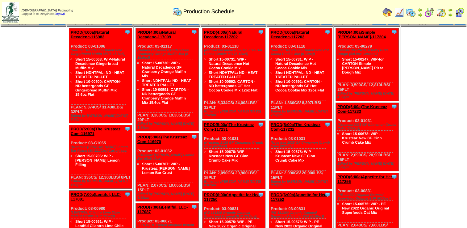
scroll to position [0, 0]
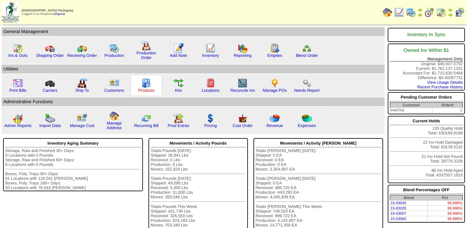
click at [141, 91] on link "Products" at bounding box center [146, 90] width 16 height 5
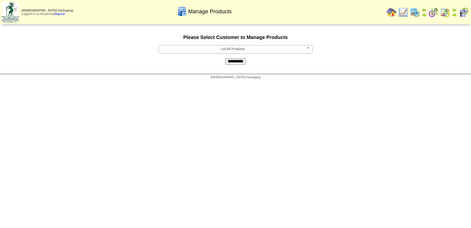
click at [7, 14] on img at bounding box center [10, 12] width 17 height 21
click at [221, 52] on span "List All Products" at bounding box center [232, 48] width 143 height 7
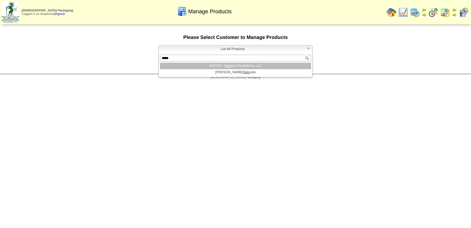
type input "******"
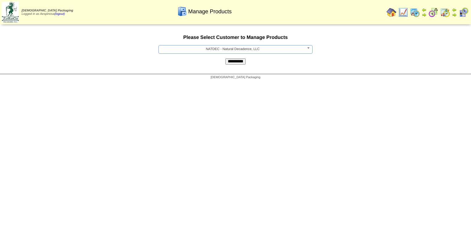
click at [233, 61] on input "**********" at bounding box center [235, 61] width 20 height 6
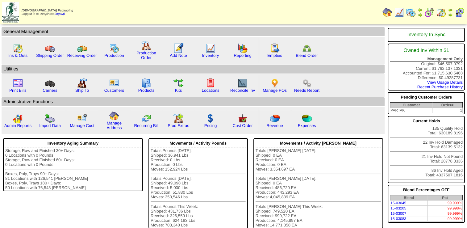
click at [305, 227] on div "Totals Eaches Today: Shipped: 0 EA Received: 0 EA Production: 0 EA Moves: 3,354…" at bounding box center [318, 187] width 126 height 79
click at [145, 91] on link "Products" at bounding box center [146, 90] width 16 height 5
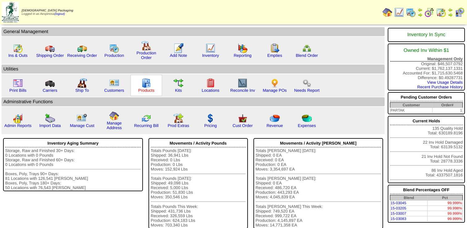
click at [145, 91] on link "Products" at bounding box center [146, 90] width 16 height 5
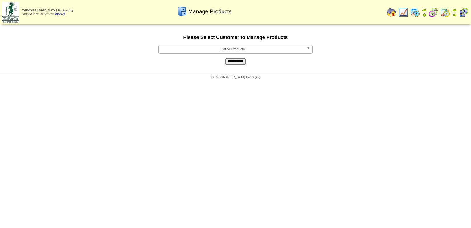
click at [237, 50] on span "List All Products" at bounding box center [232, 48] width 143 height 7
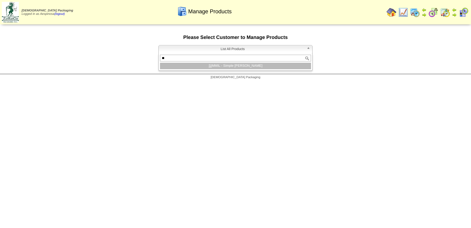
type input "***"
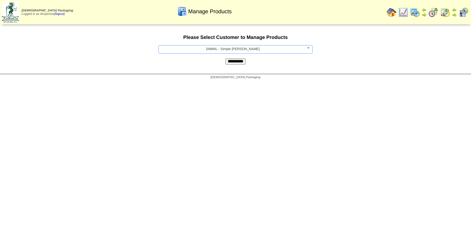
click at [225, 58] on input "**********" at bounding box center [235, 61] width 20 height 6
click at [248, 50] on span "List All Products" at bounding box center [232, 48] width 143 height 7
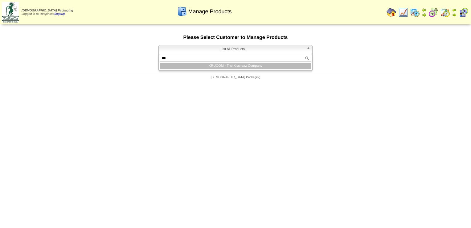
type input "****"
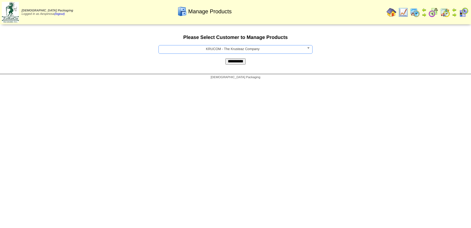
click at [225, 58] on input "**********" at bounding box center [235, 61] width 20 height 6
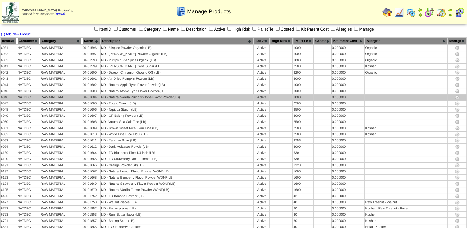
scroll to position [139, 0]
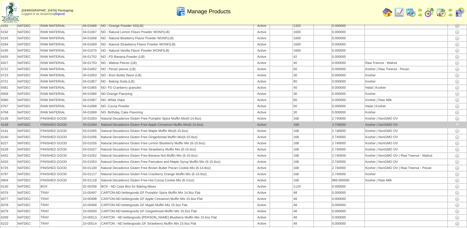
click at [121, 122] on td "Natural Decadence Gluten Free Apple Cinnamon Muffin Mix(6-15.6oz)" at bounding box center [177, 125] width 152 height 6
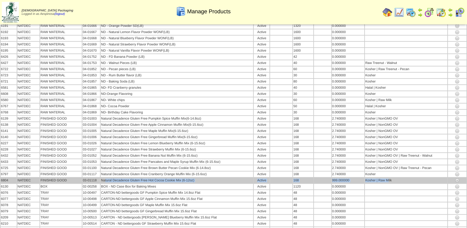
drag, startPoint x: 106, startPoint y: 172, endPoint x: 386, endPoint y: 175, distance: 280.4
click at [386, 177] on tr "6804 NATDEC FINISHED GOOD 03-01118 Natural Decadence Gluten Free Hot Cocoa Cook…" at bounding box center [233, 180] width 465 height 6
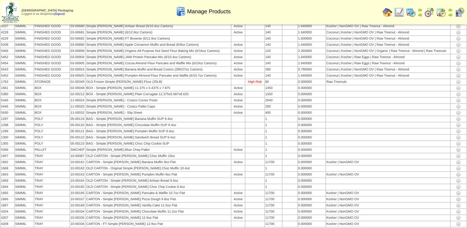
scroll to position [236, 0]
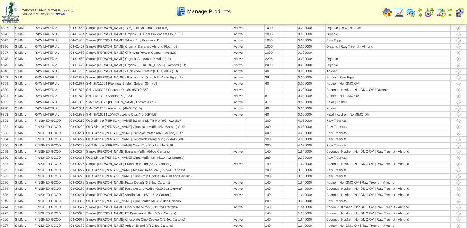
click at [126, 159] on table "ItemID Customer Category Name Description Active High Risk PalletTie" at bounding box center [233, 209] width 467 height 816
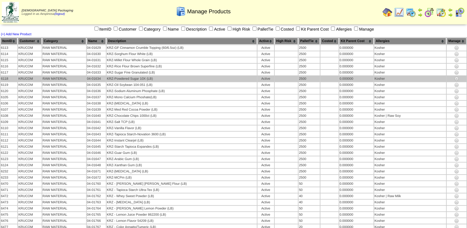
click at [219, 80] on td "KRZ-Powdered Sugar 10X (LB)" at bounding box center [181, 79] width 150 height 6
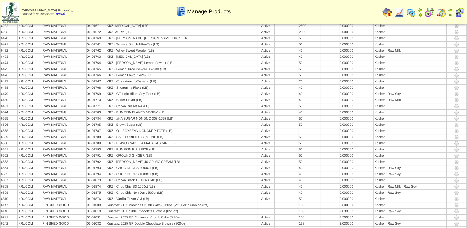
scroll to position [296, 0]
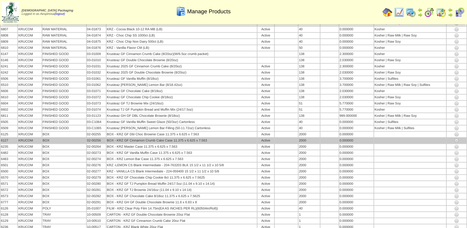
click at [180, 138] on td "BOX - KRZ GF Cinnamon Crumb Cake Case 11.375 x 6.625 x 7.563" at bounding box center [181, 141] width 150 height 6
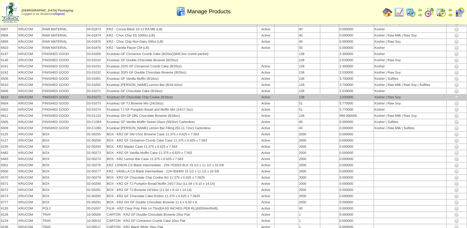
click at [143, 94] on td "Krusteaz GF Chocolate Chip Cookie (8/18oz)" at bounding box center [181, 97] width 150 height 6
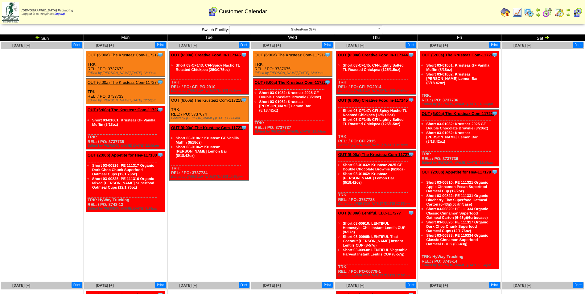
click at [293, 31] on span "GlutenFree (GF)" at bounding box center [303, 29] width 143 height 7
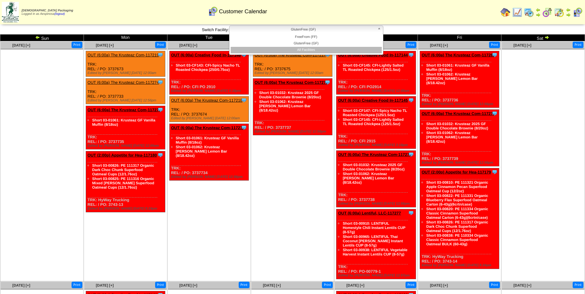
click at [313, 49] on li "All Facilities" at bounding box center [306, 50] width 151 height 6
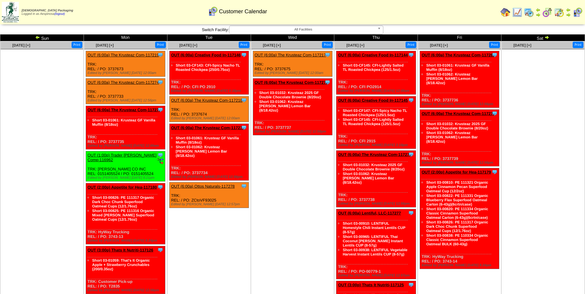
click at [36, 36] on img at bounding box center [37, 37] width 5 height 5
